Goal: Navigation & Orientation: Find specific page/section

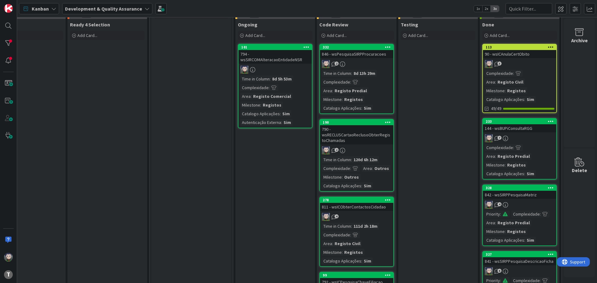
scroll to position [0, 122]
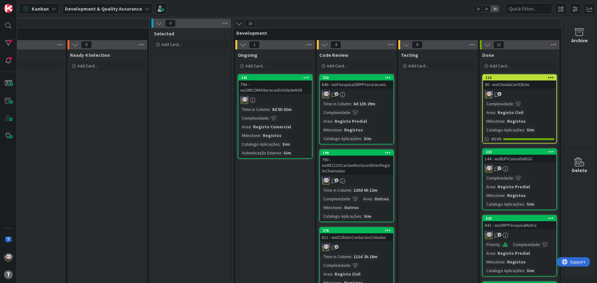
click at [513, 84] on div "90 - wsICAnulaCertObito" at bounding box center [519, 85] width 73 height 8
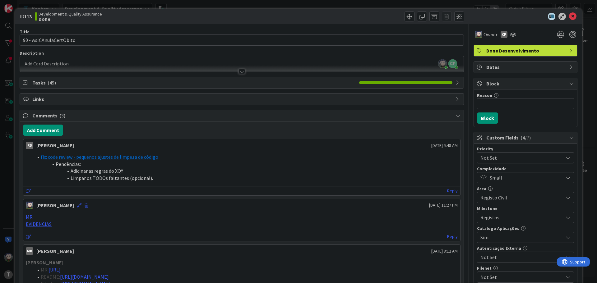
click at [541, 50] on span "Done Desenvolvimento" at bounding box center [527, 50] width 80 height 7
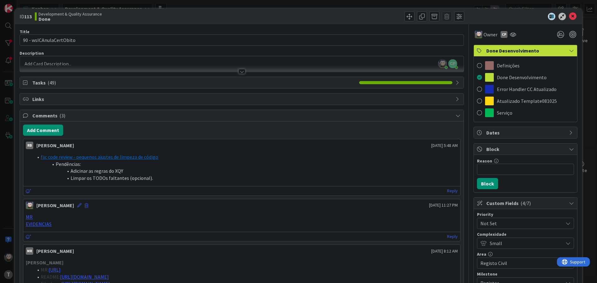
click at [541, 50] on span "Done Desenvolvimento" at bounding box center [527, 50] width 80 height 7
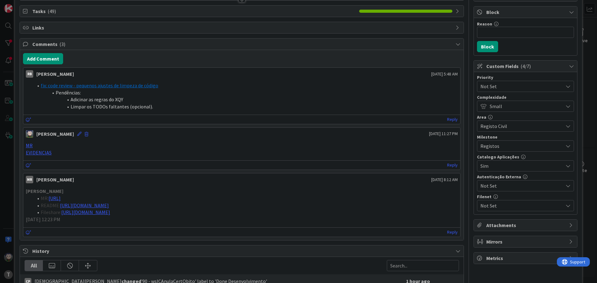
scroll to position [93, 0]
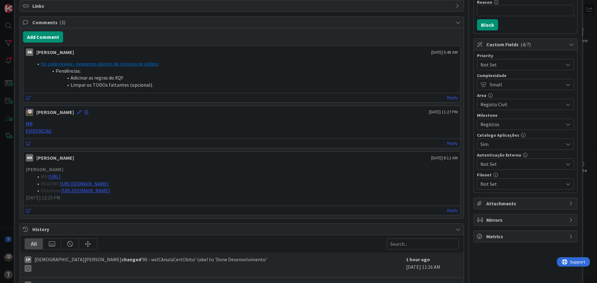
click at [504, 205] on span "Attachments" at bounding box center [527, 203] width 80 height 7
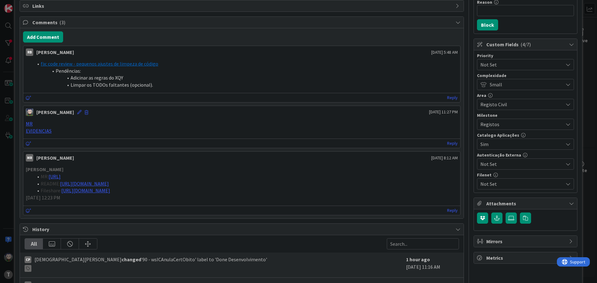
click at [503, 204] on span "Attachments" at bounding box center [527, 203] width 80 height 7
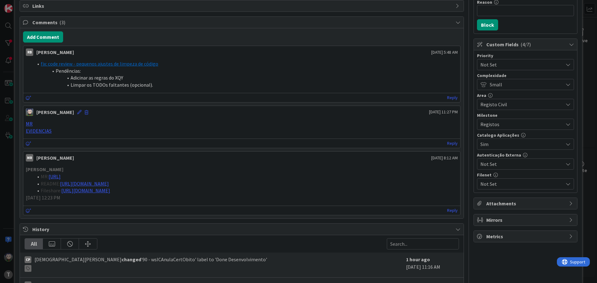
click at [503, 218] on span "Mirrors" at bounding box center [527, 220] width 80 height 7
click at [498, 238] on span "Metrics" at bounding box center [527, 236] width 80 height 7
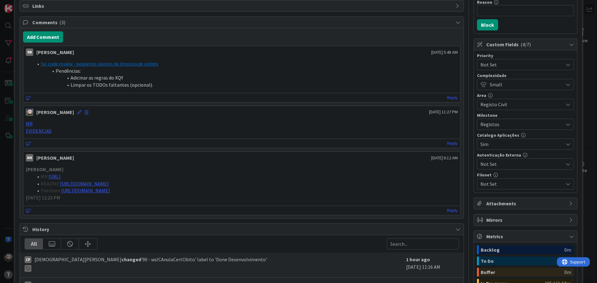
click at [499, 237] on span "Metrics" at bounding box center [527, 236] width 80 height 7
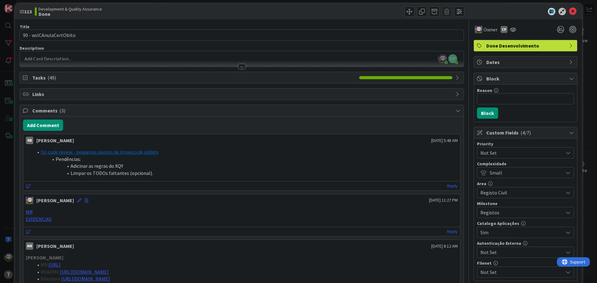
scroll to position [0, 0]
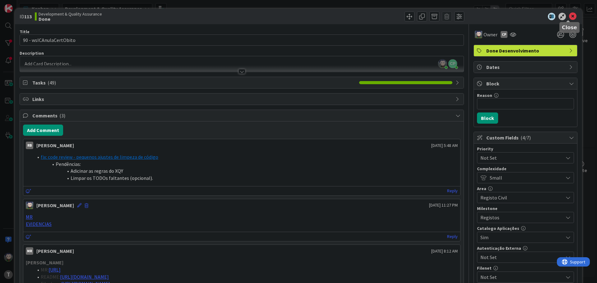
click at [569, 17] on icon at bounding box center [572, 16] width 7 height 7
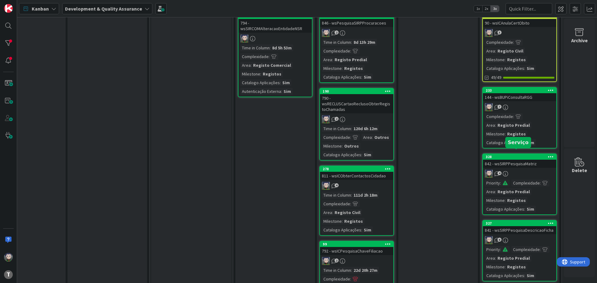
scroll to position [93, 122]
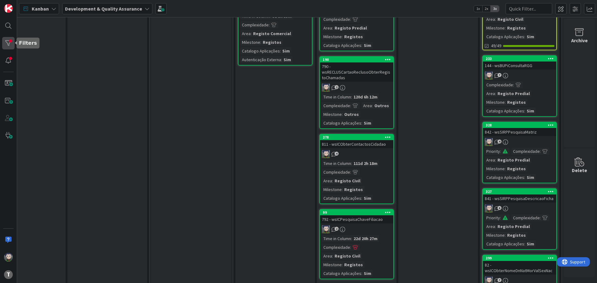
click at [11, 47] on div at bounding box center [8, 43] width 12 height 12
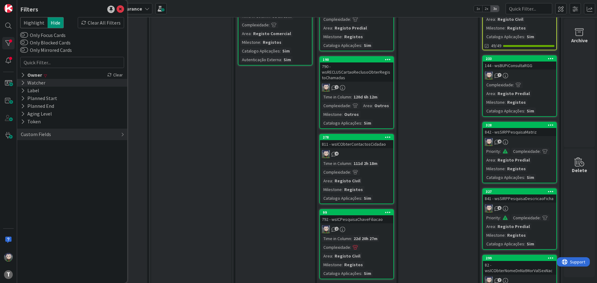
click at [24, 83] on icon at bounding box center [23, 82] width 4 height 5
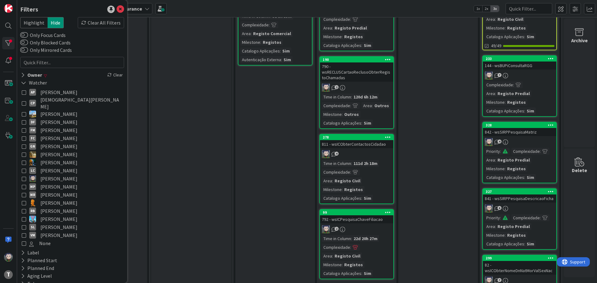
click at [25, 177] on icon at bounding box center [24, 179] width 4 height 4
click at [25, 76] on icon at bounding box center [23, 74] width 4 height 5
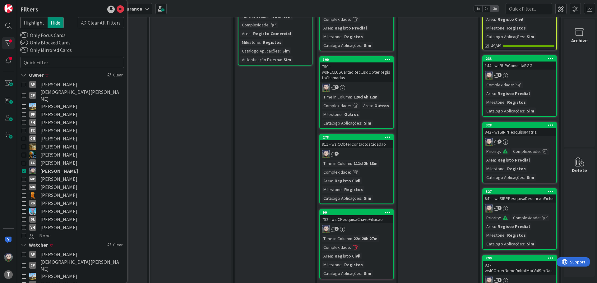
click at [25, 169] on icon at bounding box center [24, 171] width 4 height 4
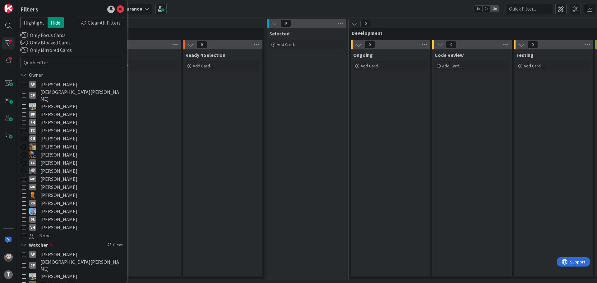
scroll to position [2, 0]
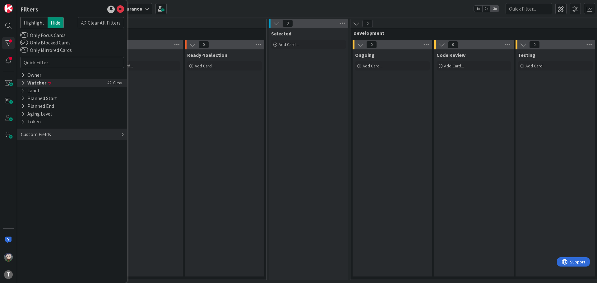
click at [23, 83] on icon at bounding box center [23, 82] width 4 height 5
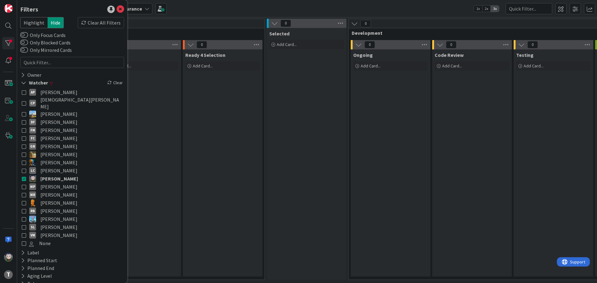
scroll to position [2, 0]
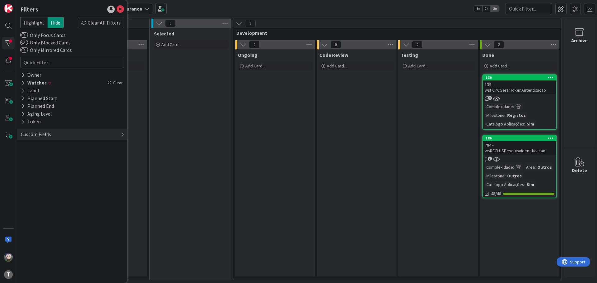
click at [505, 82] on div "139 - wsFCPCGerarTokenAutenticacao" at bounding box center [519, 88] width 73 height 14
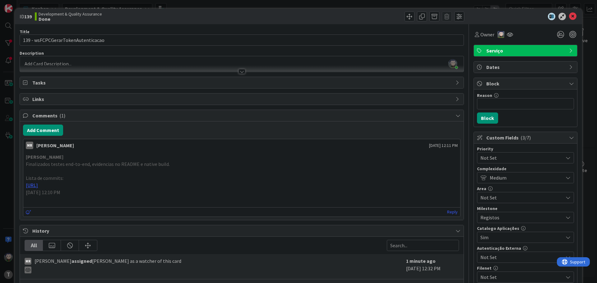
click at [7, 166] on div "ID 139 Development & Quality Assurance Done Title 34 / 128 139 - wsFCPCGerarTok…" at bounding box center [298, 141] width 597 height 283
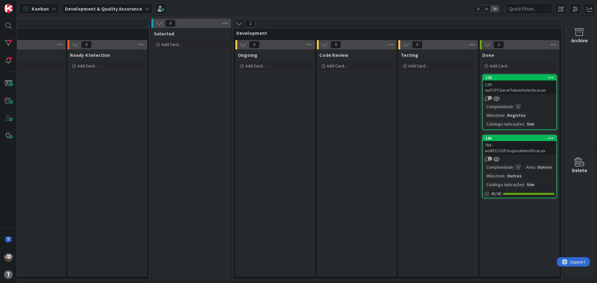
click at [520, 157] on div "3" at bounding box center [519, 159] width 73 height 5
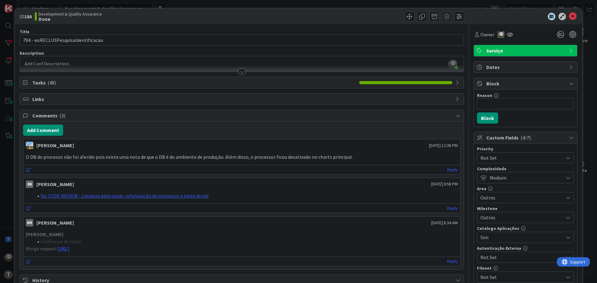
click at [7, 129] on div "ID 186 Development & Quality Assurance Done Title 35 / 128 784 - wsRECLUSPesqui…" at bounding box center [298, 141] width 597 height 283
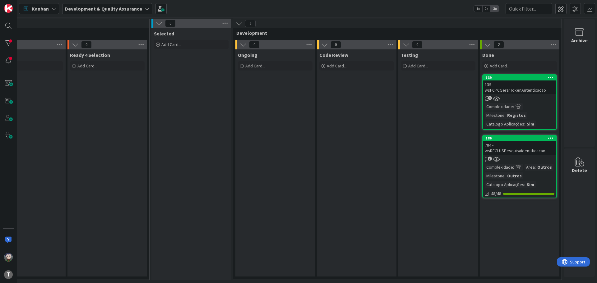
click at [436, 10] on div "Kanban Development & Quality Assurance 1x 2x 3x" at bounding box center [307, 8] width 580 height 17
click at [295, 11] on div "Kanban Development & Quality Assurance 1x 2x 3x" at bounding box center [307, 8] width 580 height 17
click at [294, 8] on div "Kanban Development & Quality Assurance 1x 2x 3x" at bounding box center [307, 8] width 580 height 17
click at [294, 7] on div "Kanban Development & Quality Assurance 1x 2x 3x" at bounding box center [307, 8] width 580 height 17
